Goal: Task Accomplishment & Management: Use online tool/utility

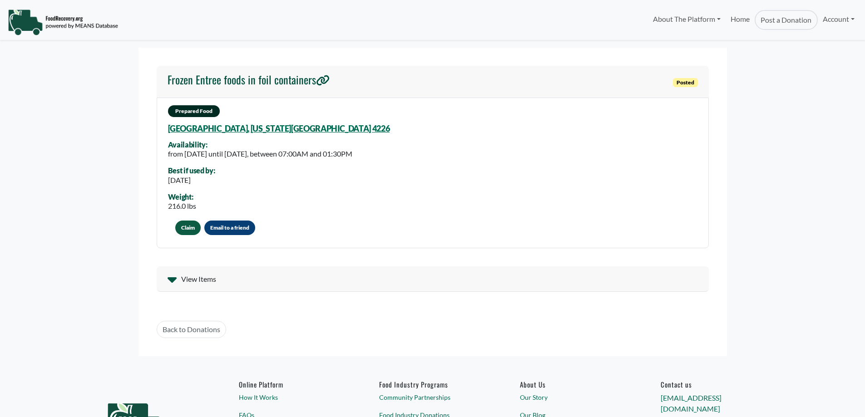
select select "Language Translate Widget"
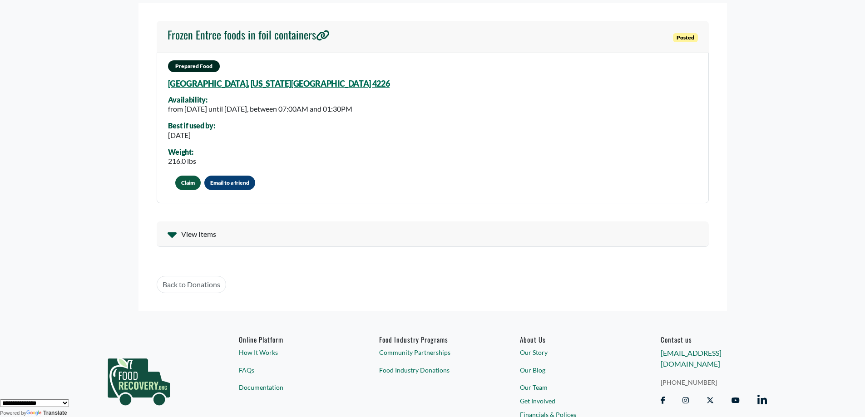
scroll to position [88, 0]
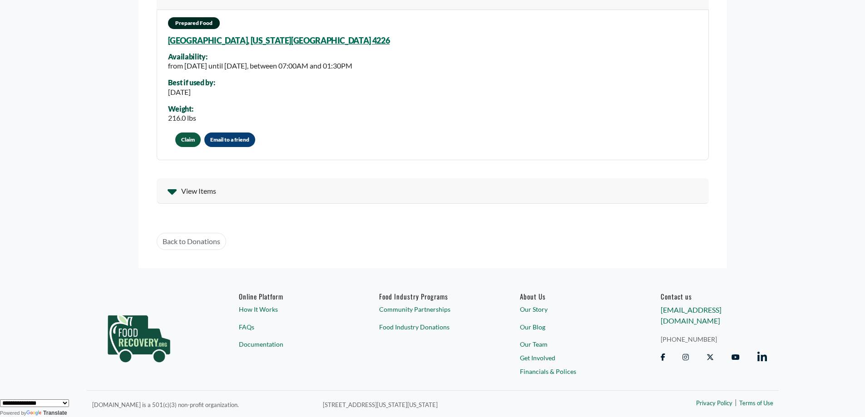
click at [182, 190] on span "View Items" at bounding box center [198, 191] width 35 height 11
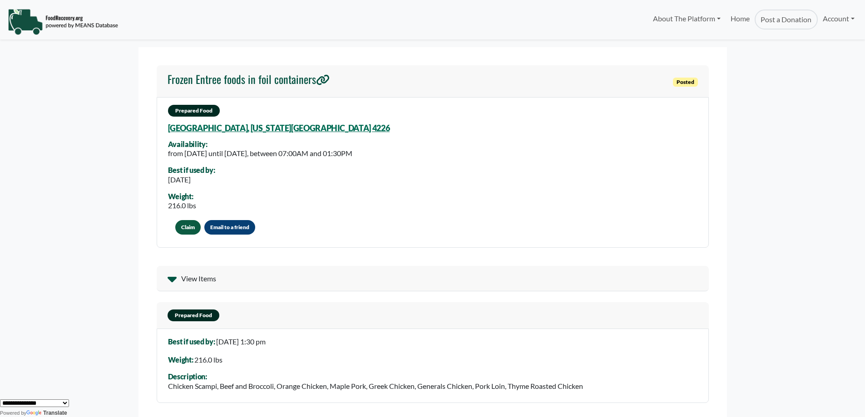
scroll to position [0, 0]
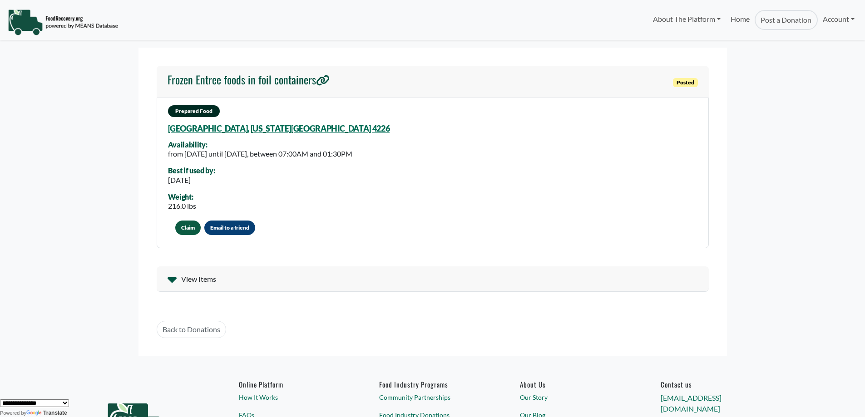
click at [202, 280] on span "View Items" at bounding box center [198, 279] width 35 height 11
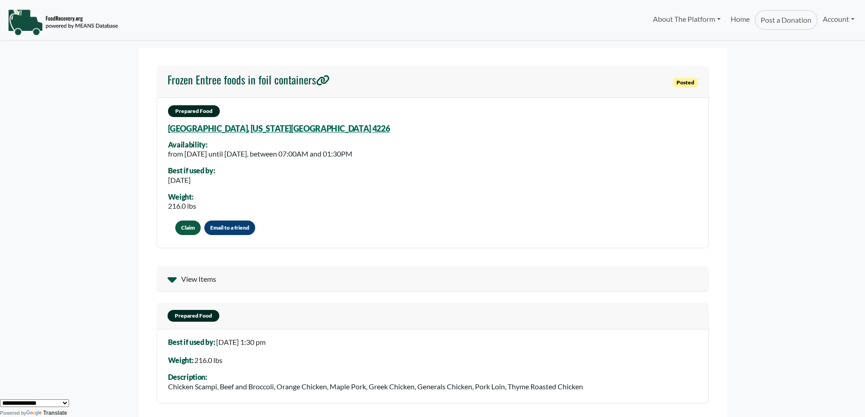
click at [193, 230] on button "Claim" at bounding box center [187, 228] width 25 height 15
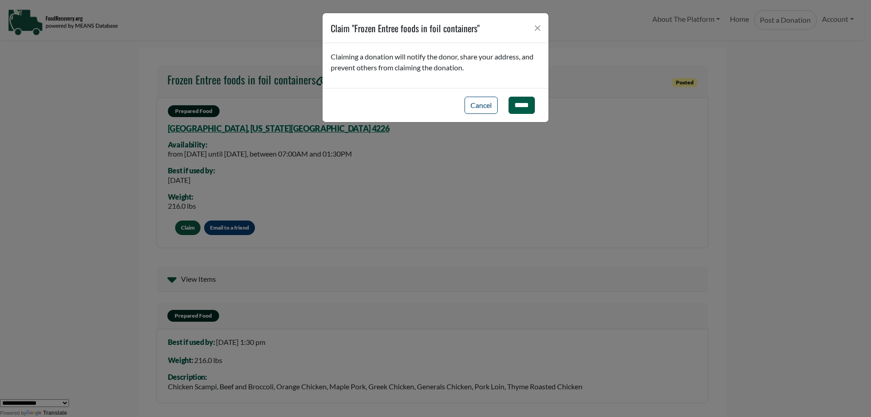
click at [530, 103] on input "*****" at bounding box center [522, 105] width 26 height 17
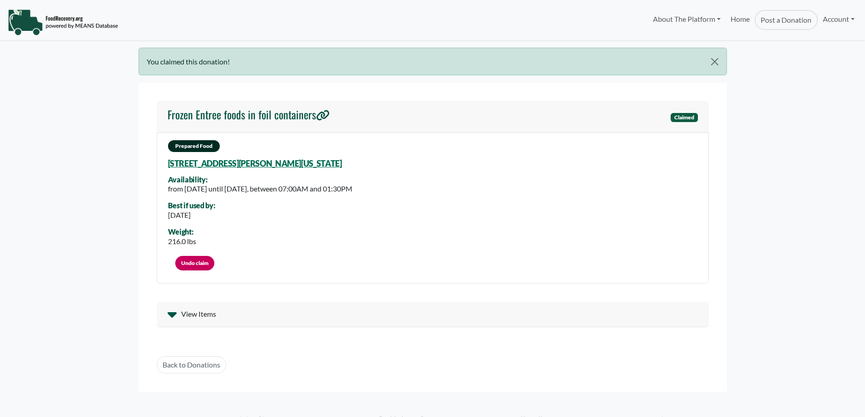
select select "Language Translate Widget"
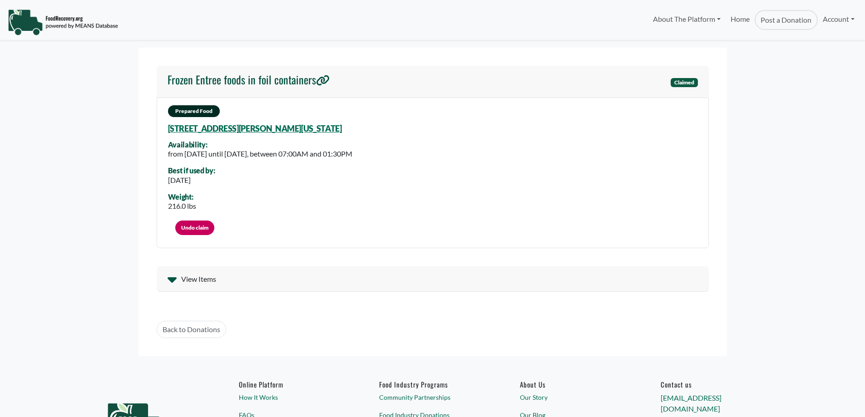
select select "Language Translate Widget"
click at [246, 285] on div "View Items" at bounding box center [433, 278] width 552 height 25
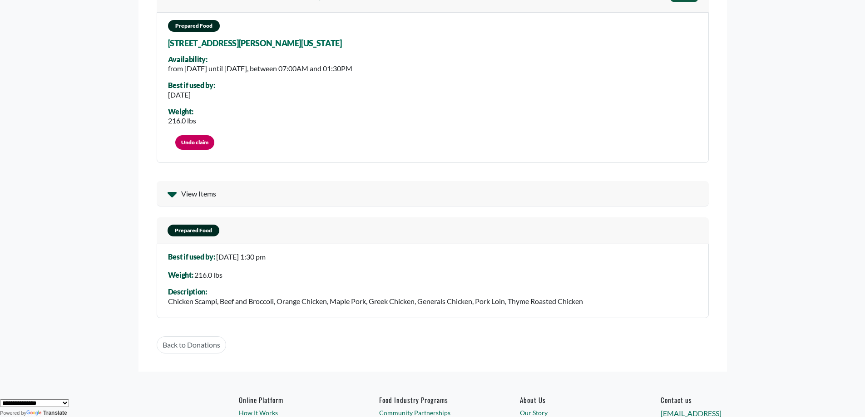
scroll to position [182, 0]
